Goal: Find contact information: Find contact information

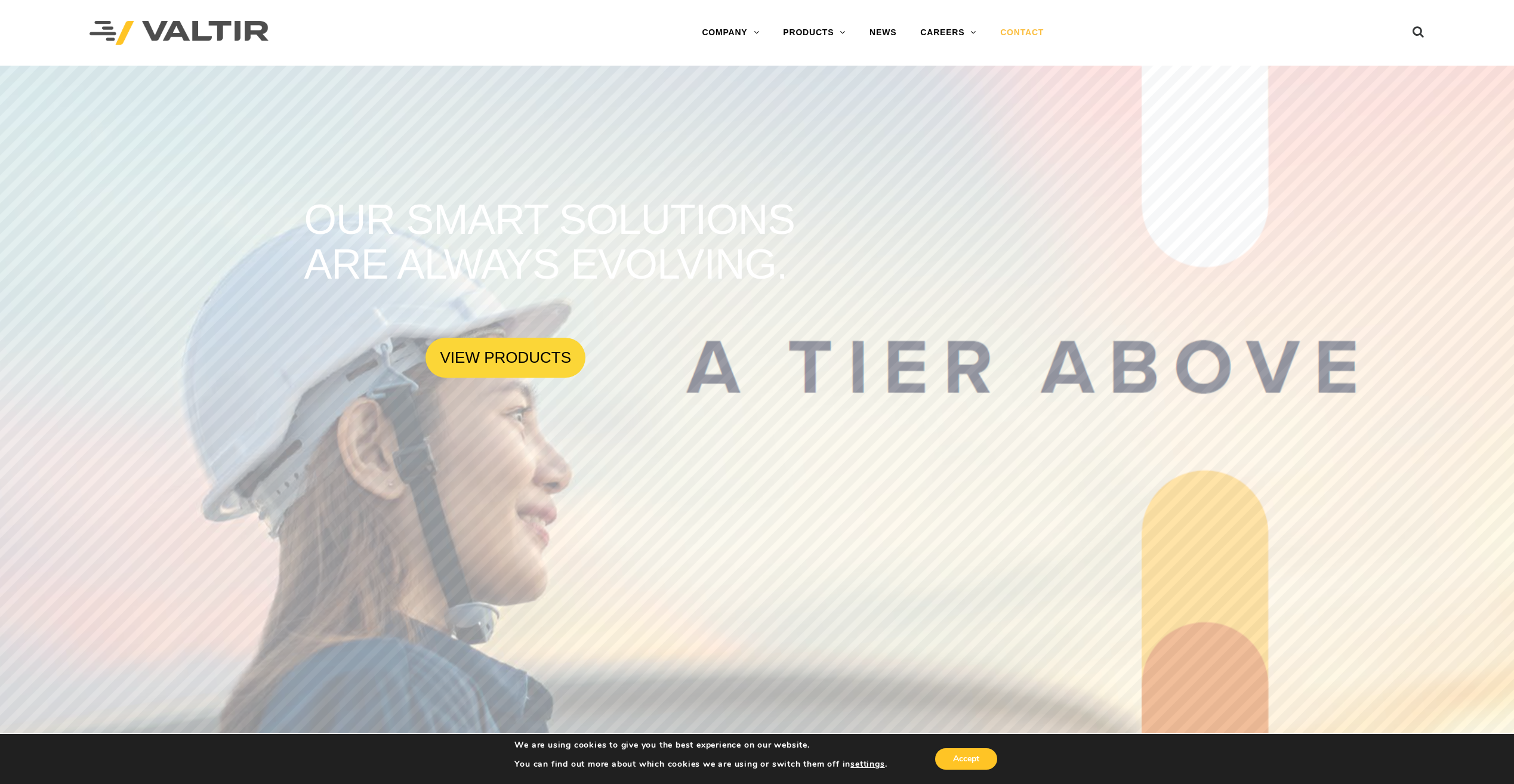
click at [1028, 32] on link "CONTACT" at bounding box center [1022, 33] width 67 height 24
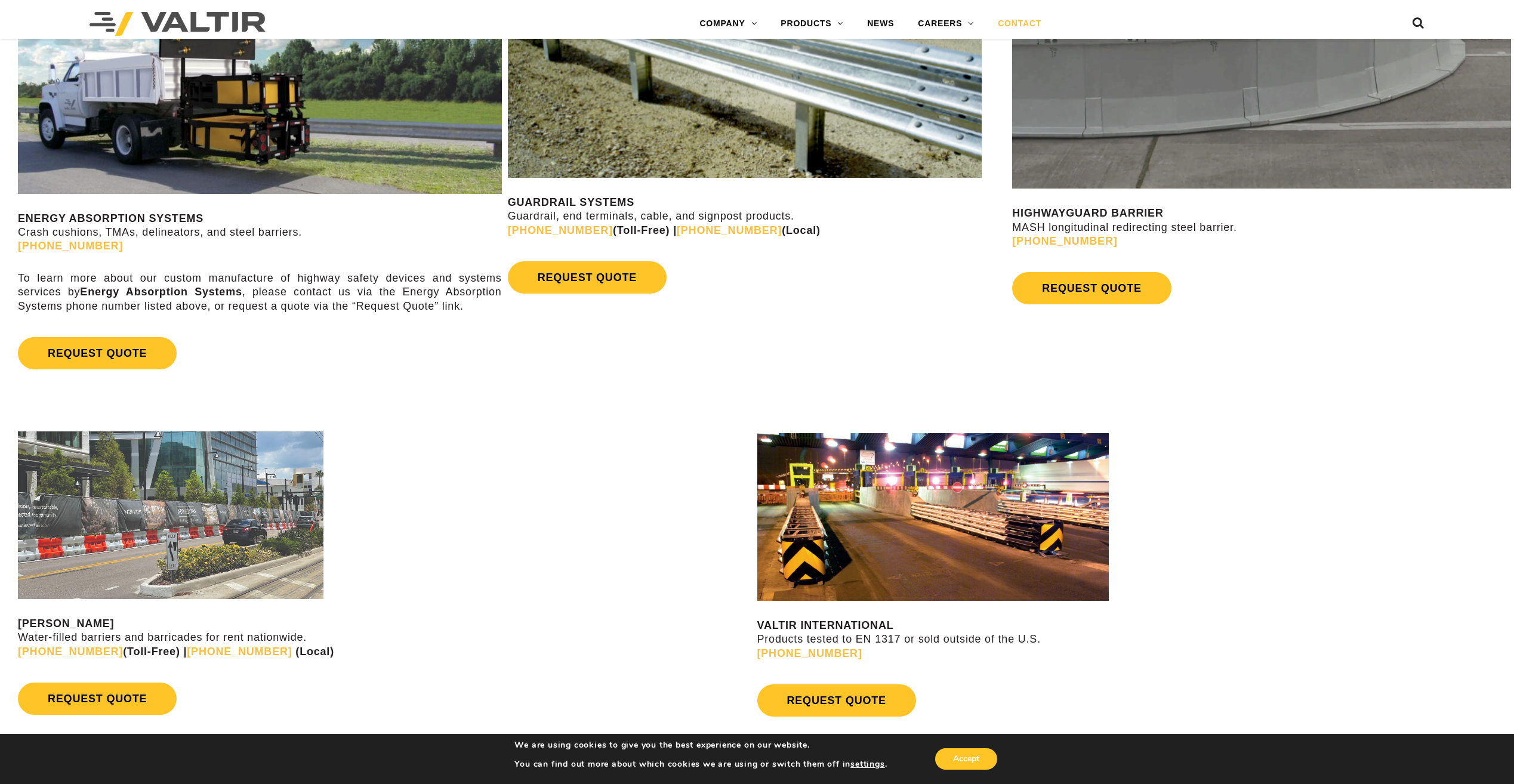
scroll to position [953, 0]
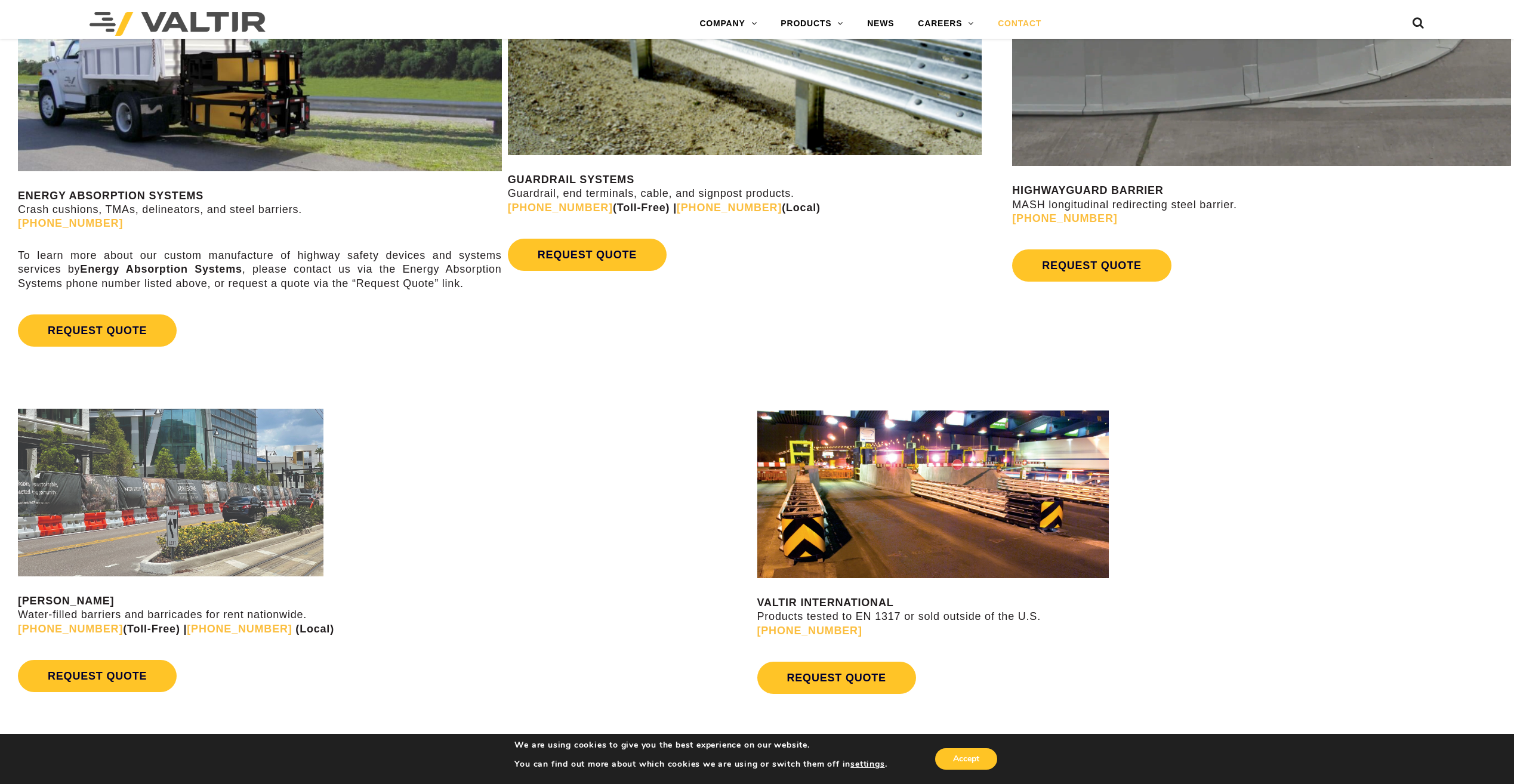
click at [231, 500] on img at bounding box center [171, 492] width 306 height 168
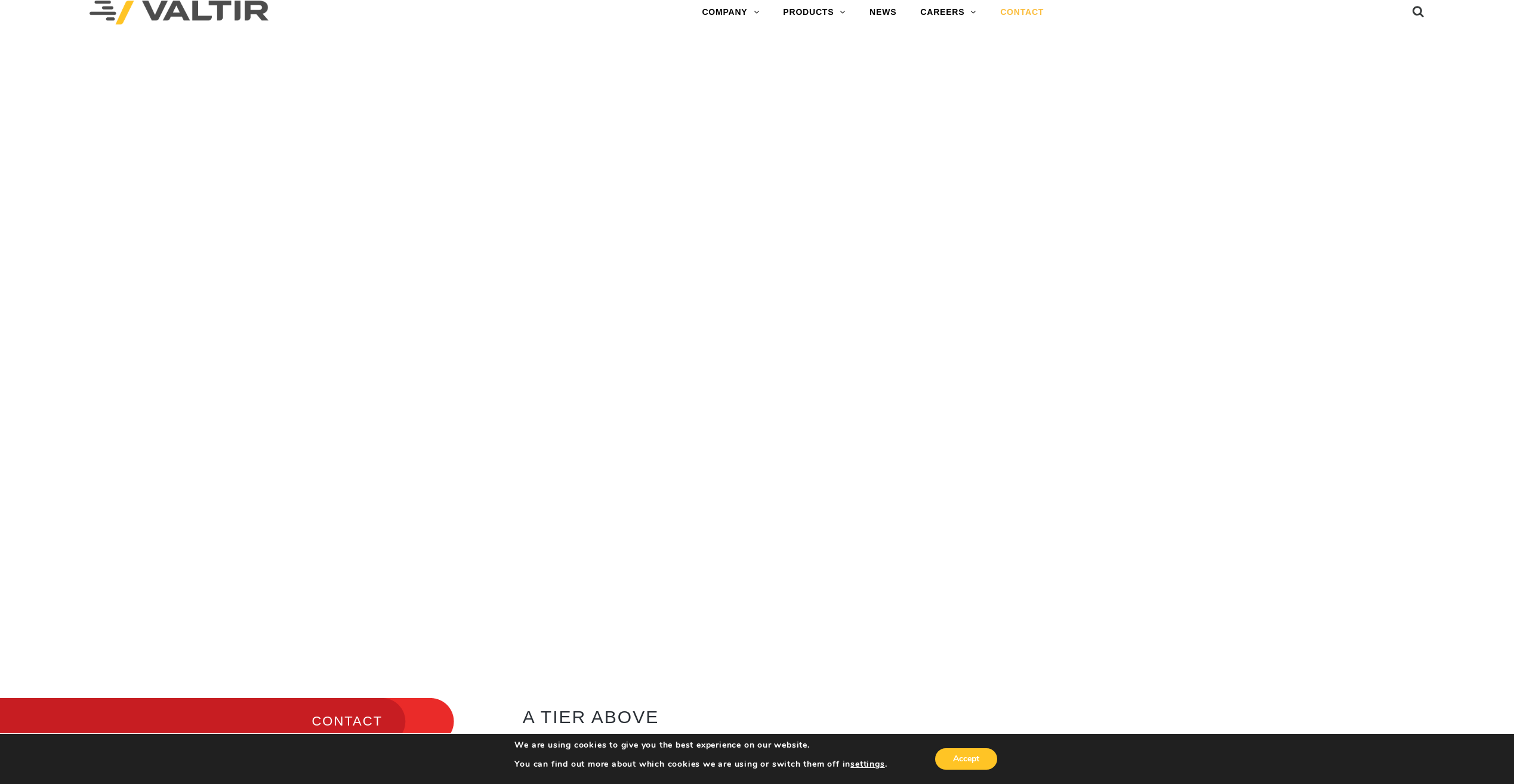
scroll to position [0, 0]
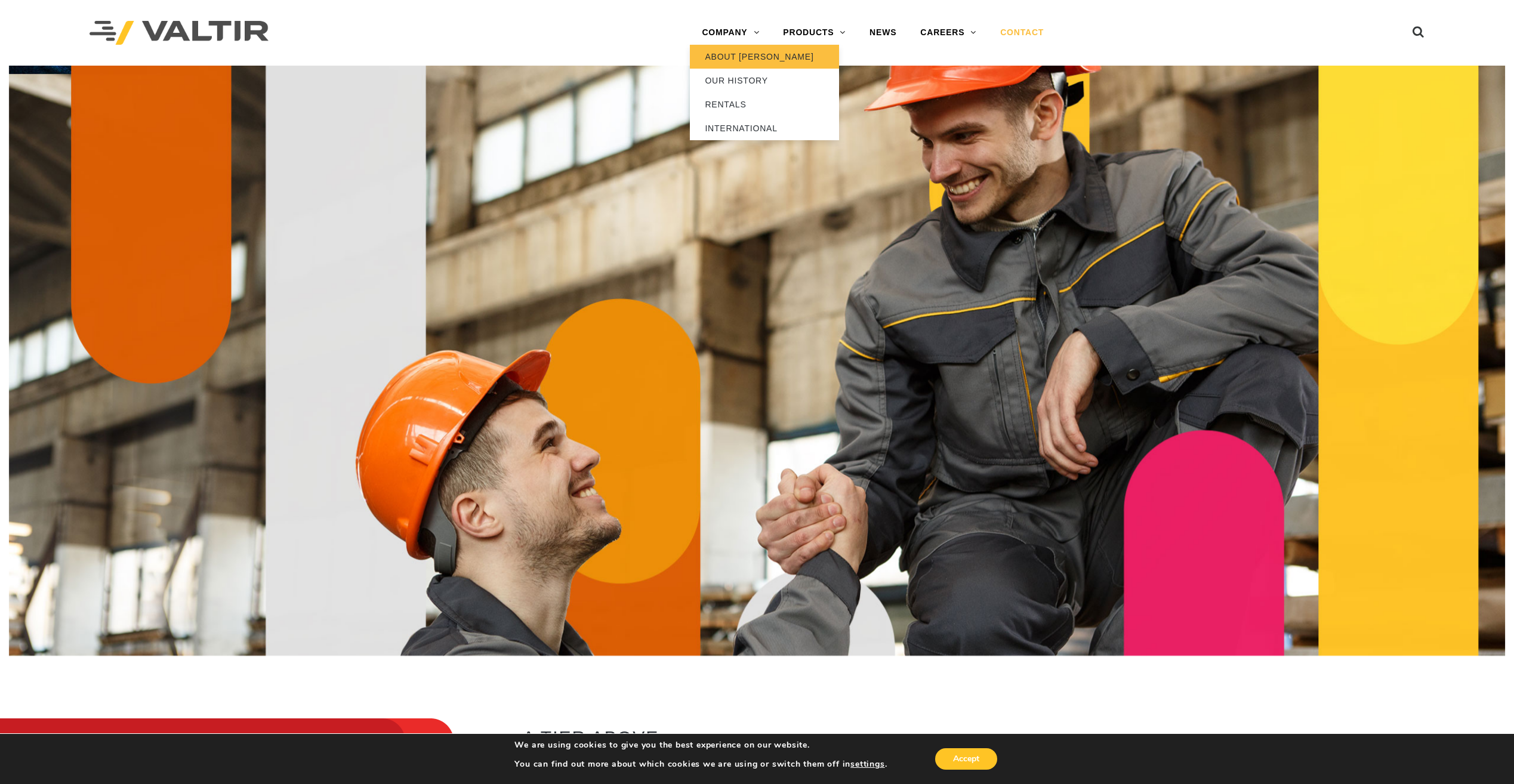
click at [726, 54] on link "ABOUT [PERSON_NAME]" at bounding box center [764, 57] width 149 height 24
